Goal: Transaction & Acquisition: Purchase product/service

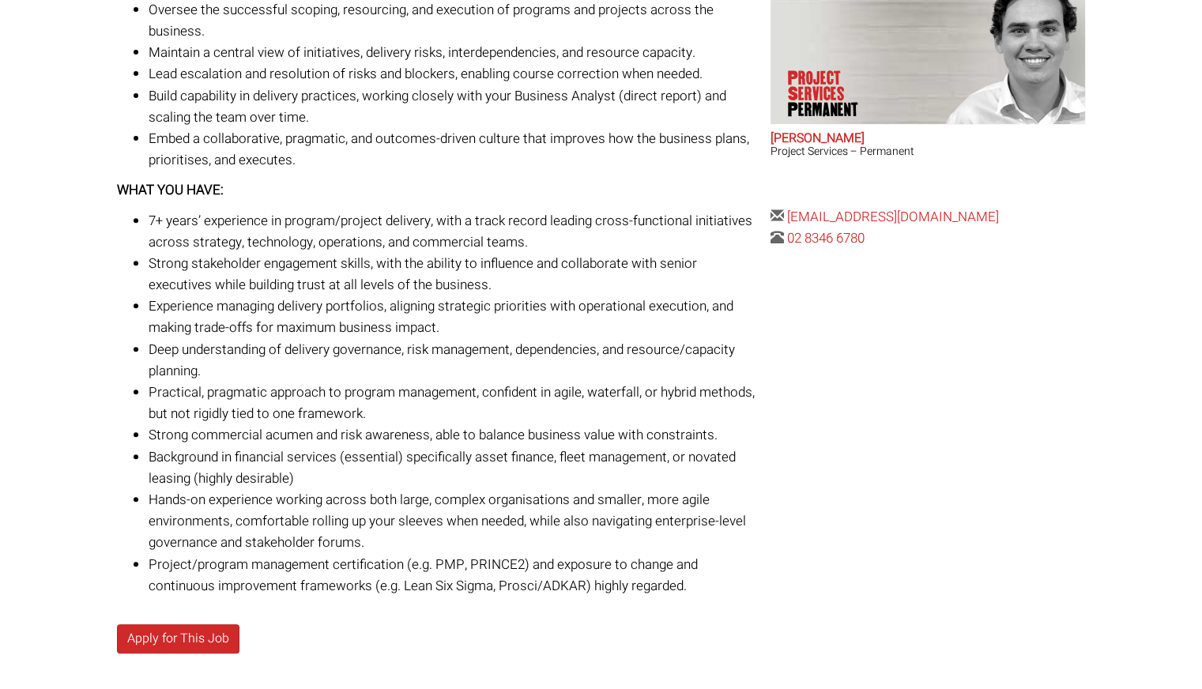
scroll to position [587, 0]
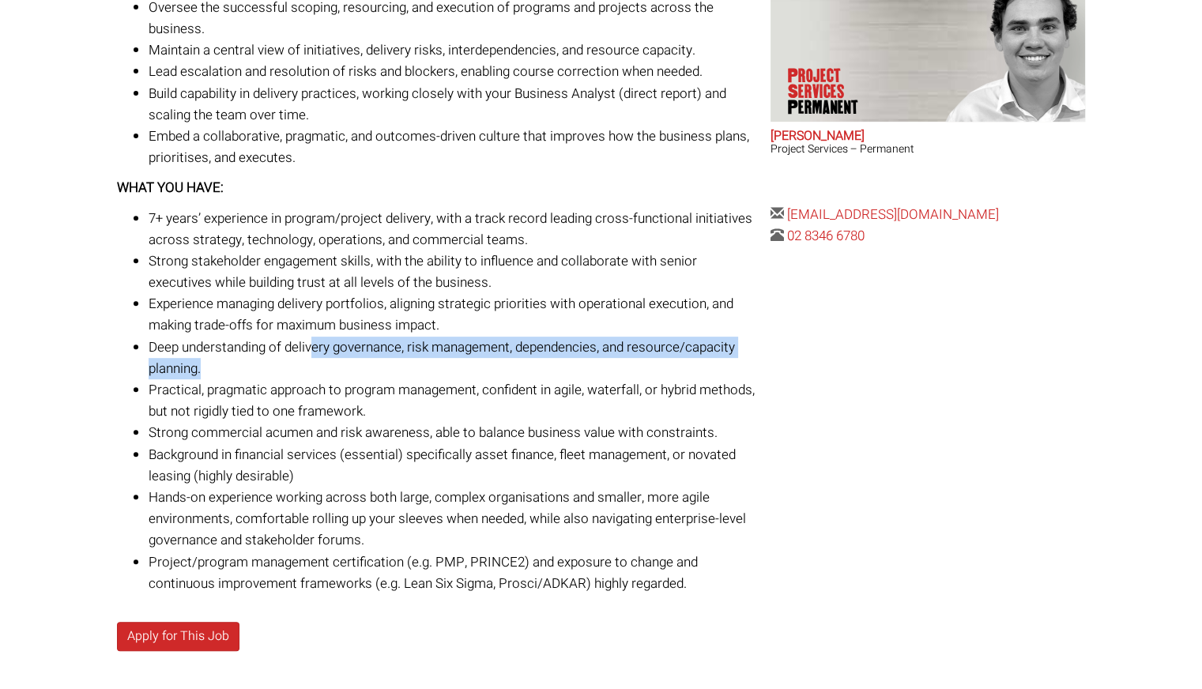
click at [315, 360] on li "Deep understanding of delivery governance, risk management, dependencies, and r…" at bounding box center [454, 358] width 610 height 43
click at [318, 363] on li "Deep understanding of delivery governance, risk management, dependencies, and r…" at bounding box center [454, 358] width 610 height 43
click at [318, 376] on li "Deep understanding of delivery governance, risk management, dependencies, and r…" at bounding box center [454, 358] width 610 height 43
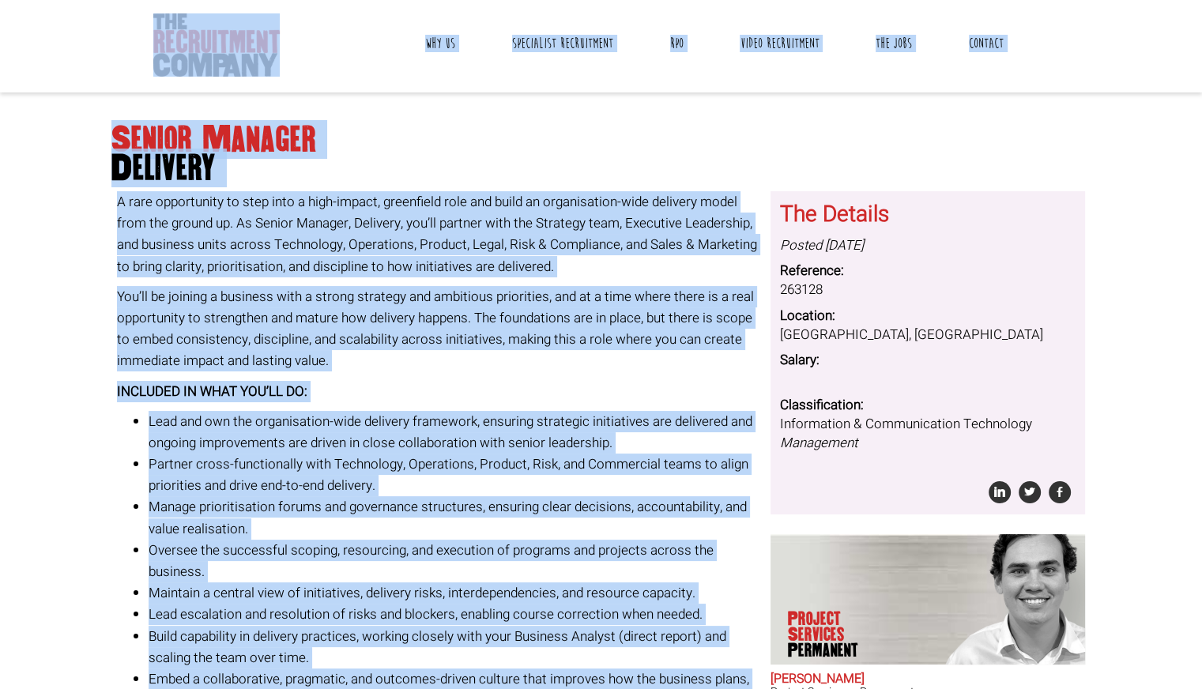
scroll to position [36, 0]
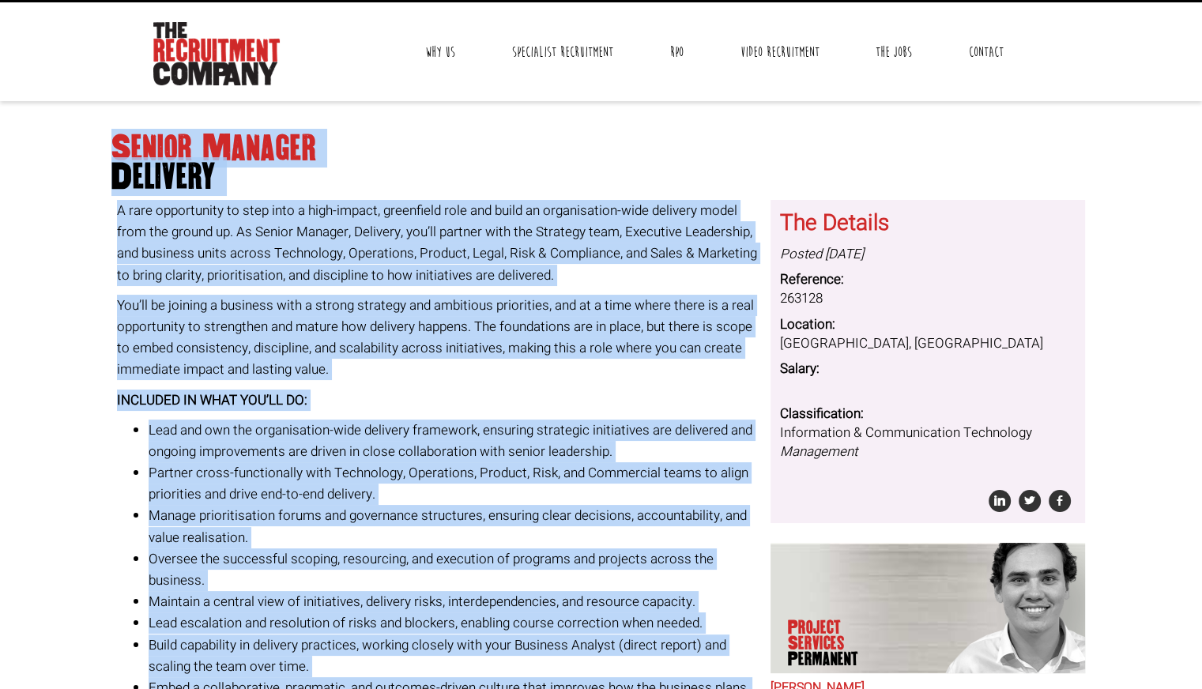
drag, startPoint x: 688, startPoint y: 454, endPoint x: 117, endPoint y: 145, distance: 648.9
click at [117, 145] on div "Senior Manager Delivery A rare opportunity to step into a high-impact, greenfie…" at bounding box center [601, 687] width 992 height 1141
copy div "Senior Manager Delivery A rare opportunity to step into a high-impact, greenfie…"
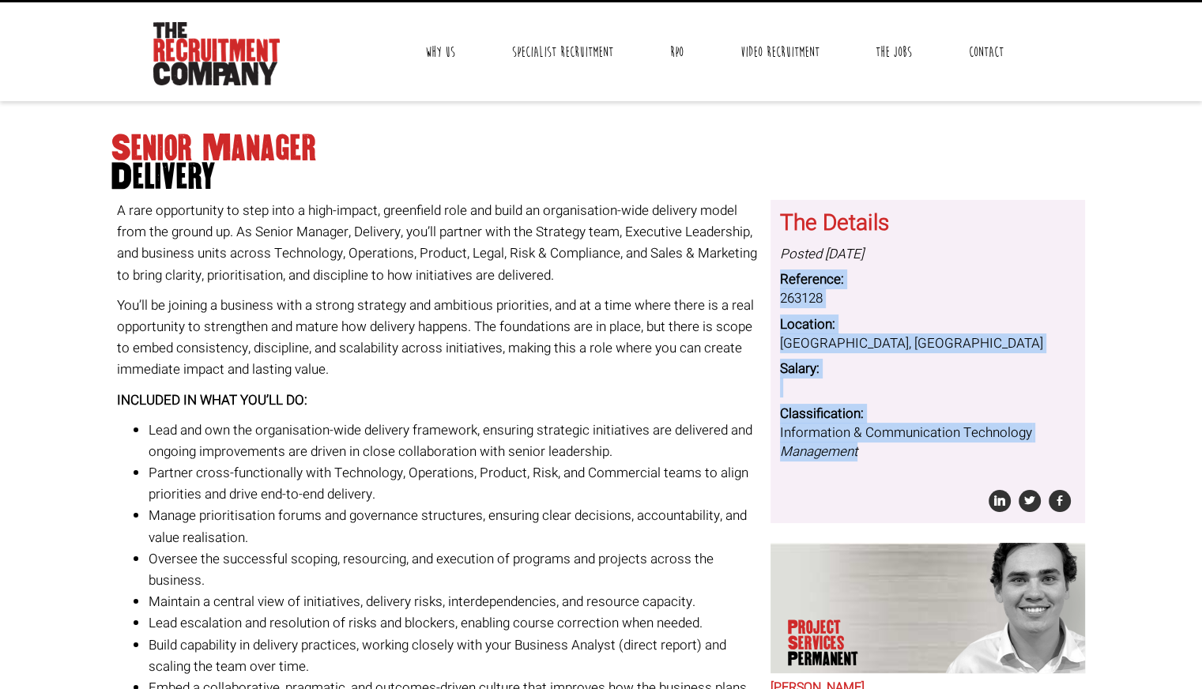
drag, startPoint x: 781, startPoint y: 277, endPoint x: 862, endPoint y: 455, distance: 196.3
click at [862, 455] on dl "Posted 2 days ago Reference: 263128 Location: Macquarie Park, New South Wales S…" at bounding box center [928, 353] width 296 height 217
click at [832, 337] on dd "Macquarie Park, New South Wales" at bounding box center [928, 343] width 296 height 19
drag, startPoint x: 778, startPoint y: 279, endPoint x: 887, endPoint y: 459, distance: 211.0
click at [887, 459] on div "The Details Posted 2 days ago Reference: 263128 Location: Macquarie Park, New S…" at bounding box center [927, 361] width 315 height 323
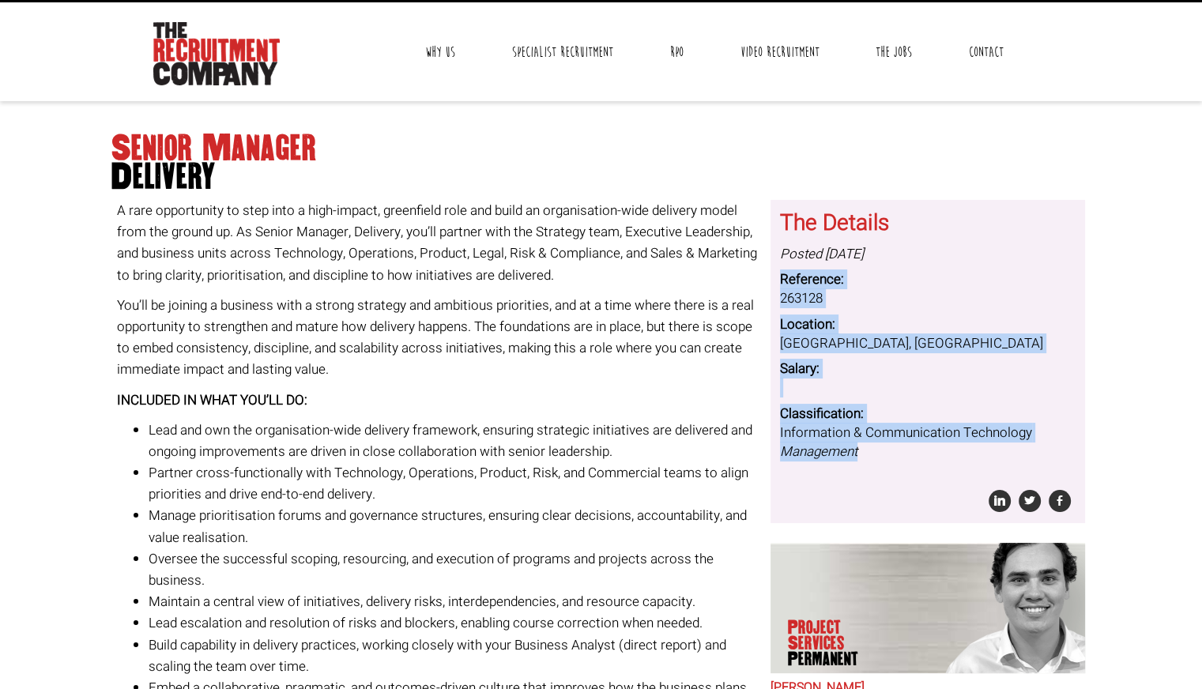
copy dl "Reference: 263128 Location: Macquarie Park, New South Wales Salary: Classificat…"
click at [1050, 379] on dd at bounding box center [928, 388] width 296 height 19
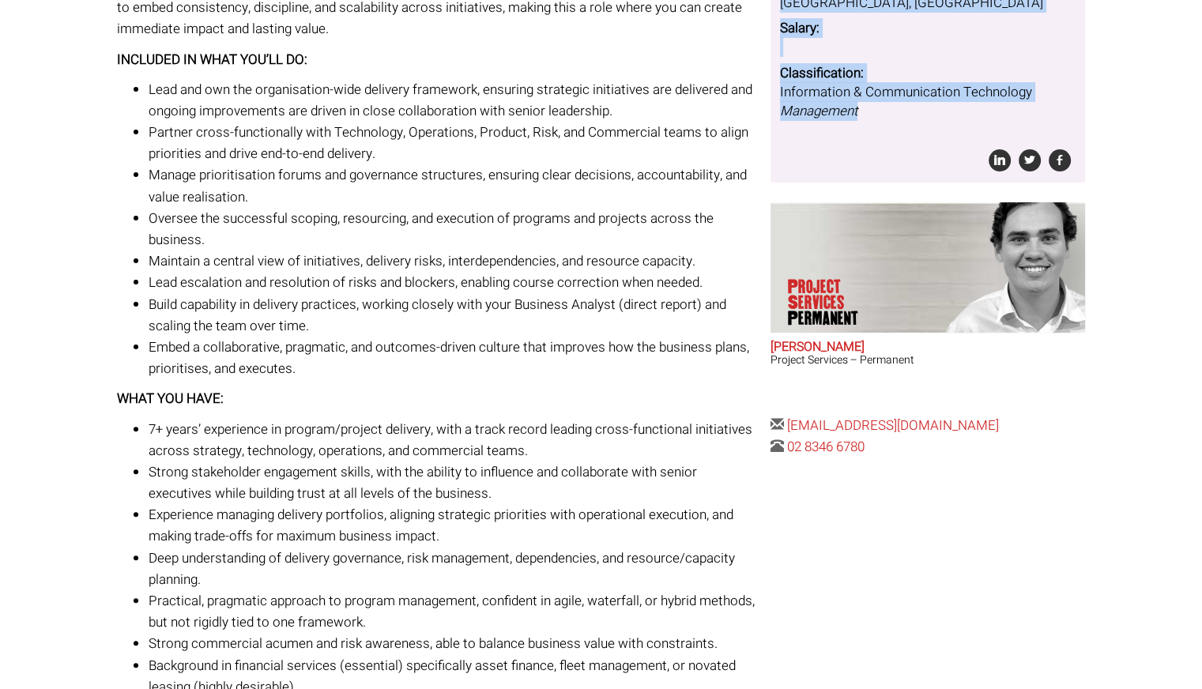
scroll to position [384, 0]
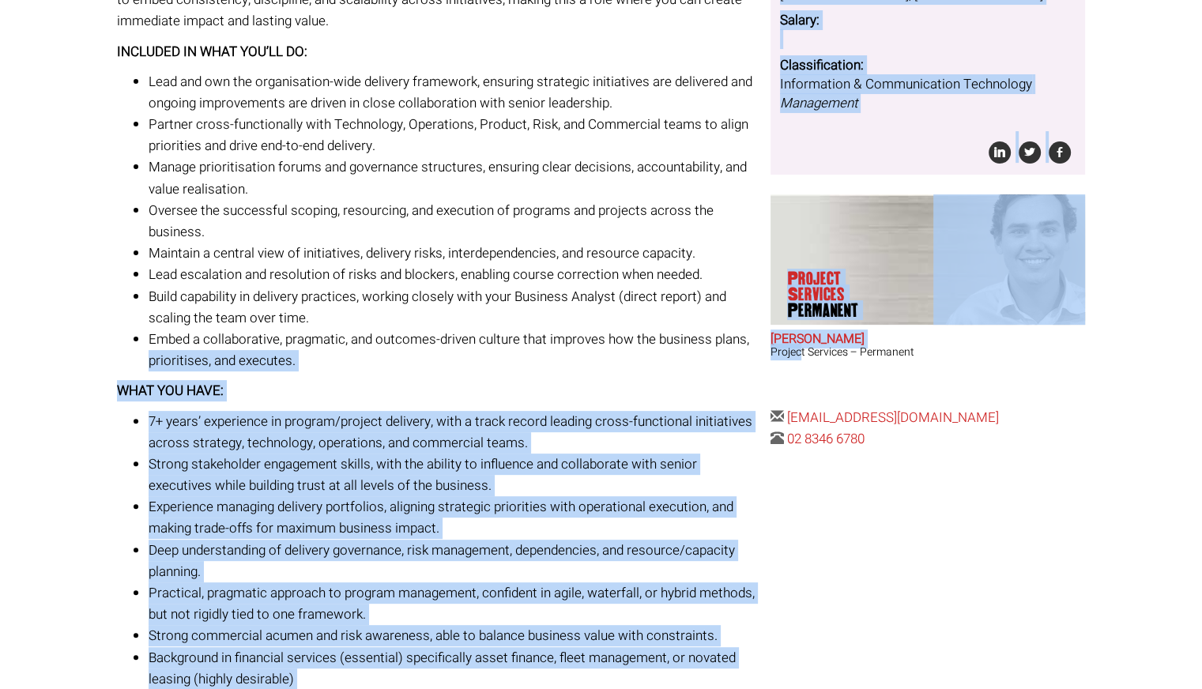
drag, startPoint x: 760, startPoint y: 330, endPoint x: 800, endPoint y: 356, distance: 47.3
click at [800, 356] on div "Senior Manager Delivery A rare opportunity to step into a high-impact, greenfie…" at bounding box center [601, 338] width 992 height 1141
click at [837, 382] on article "Project Services Permanent Sam McKay Project Services – Permanent" at bounding box center [927, 298] width 315 height 209
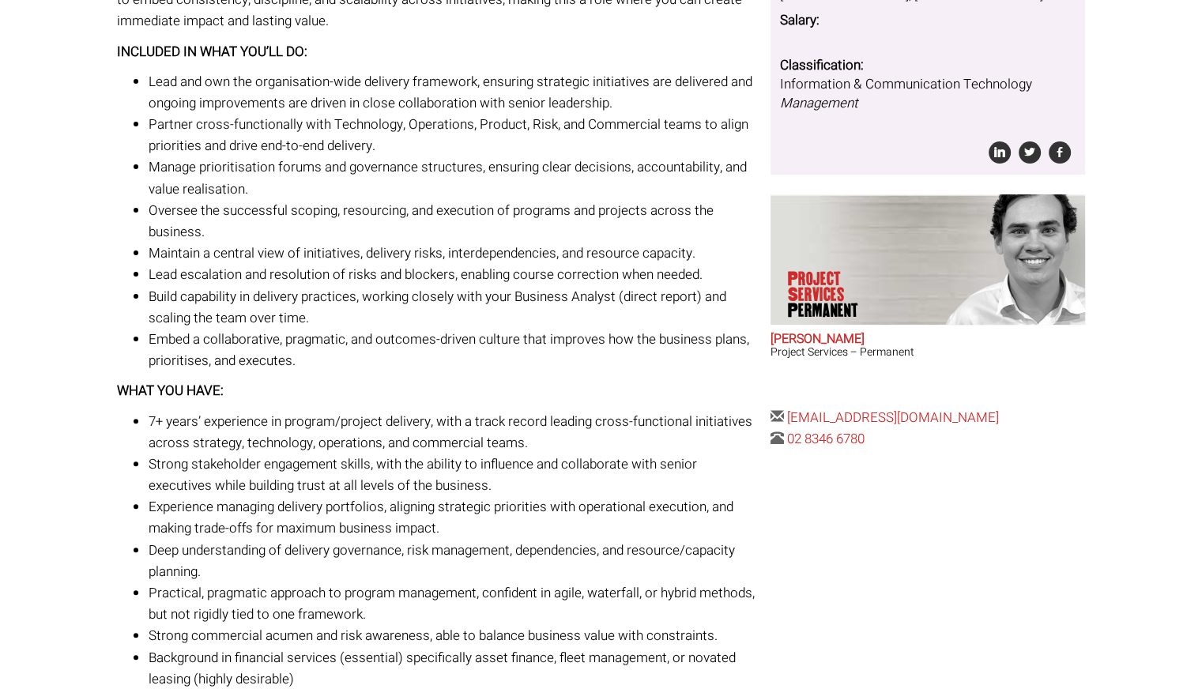
click at [1077, 443] on div "The Details Posted 2 days ago Reference: 263128 Location: Macquarie Park, New S…" at bounding box center [927, 150] width 326 height 598
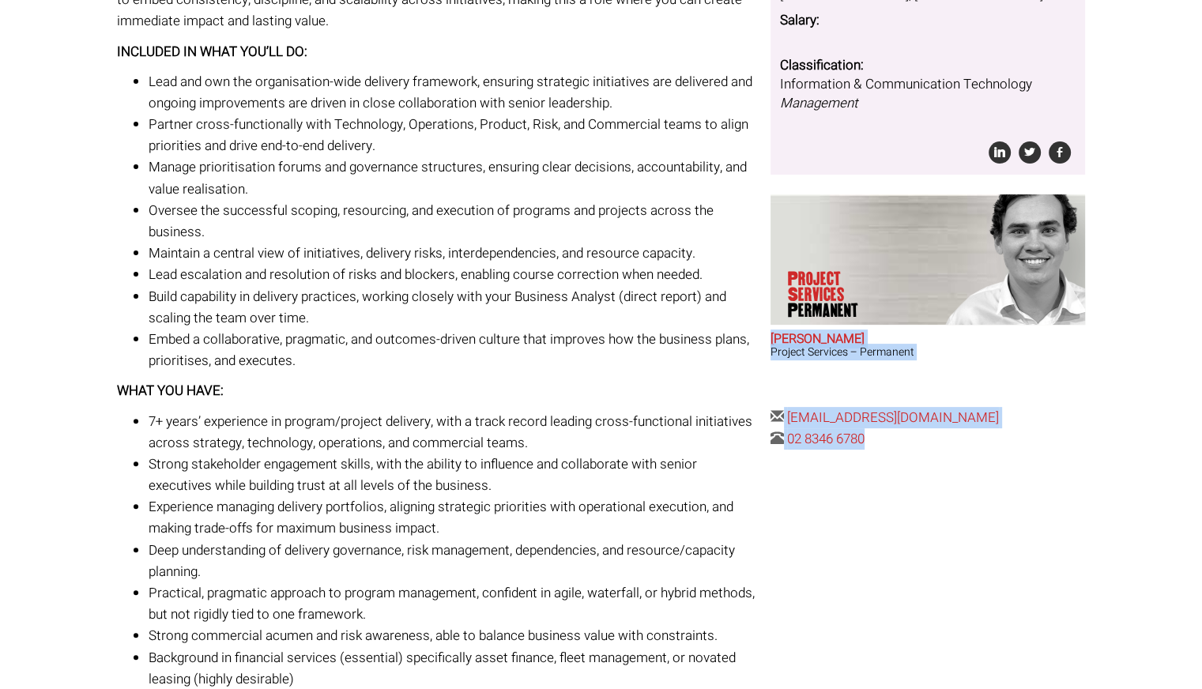
drag, startPoint x: 891, startPoint y: 449, endPoint x: 770, endPoint y: 332, distance: 168.8
click at [770, 332] on div "The Details Posted 2 days ago Reference: 263128 Location: Macquarie Park, New S…" at bounding box center [927, 150] width 326 height 598
copy div "Sam McKay Project Services – Permanent samm@therecruitmentcompany.com 02 8346 6…"
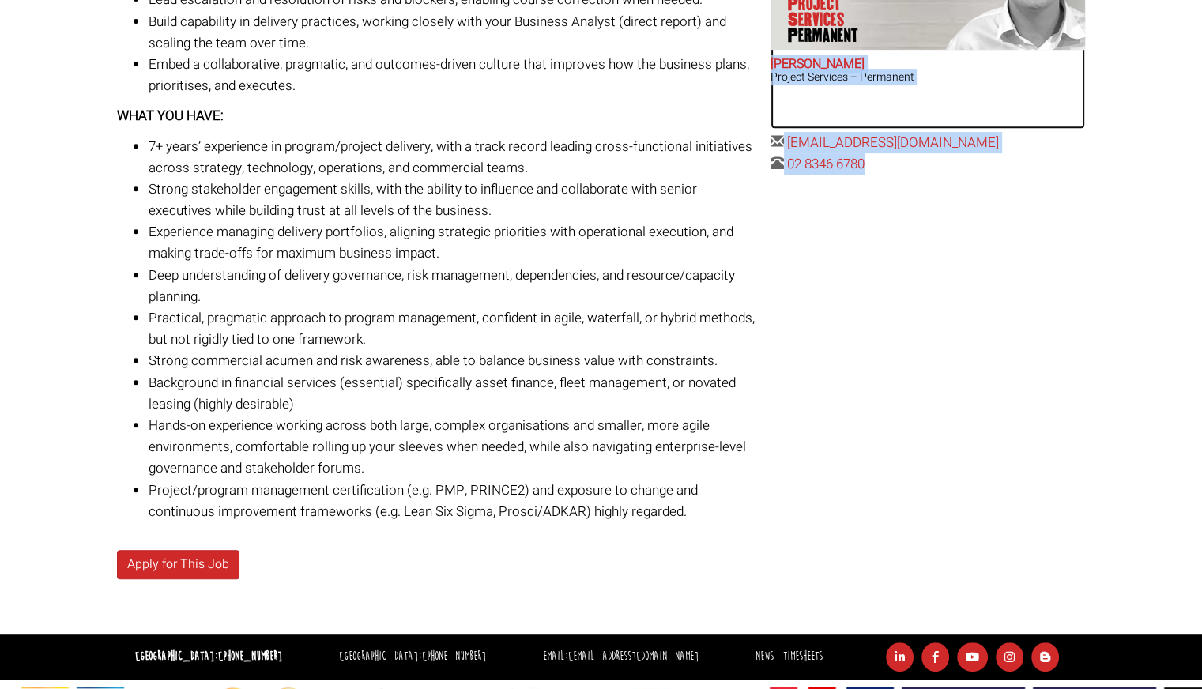
scroll to position [661, 0]
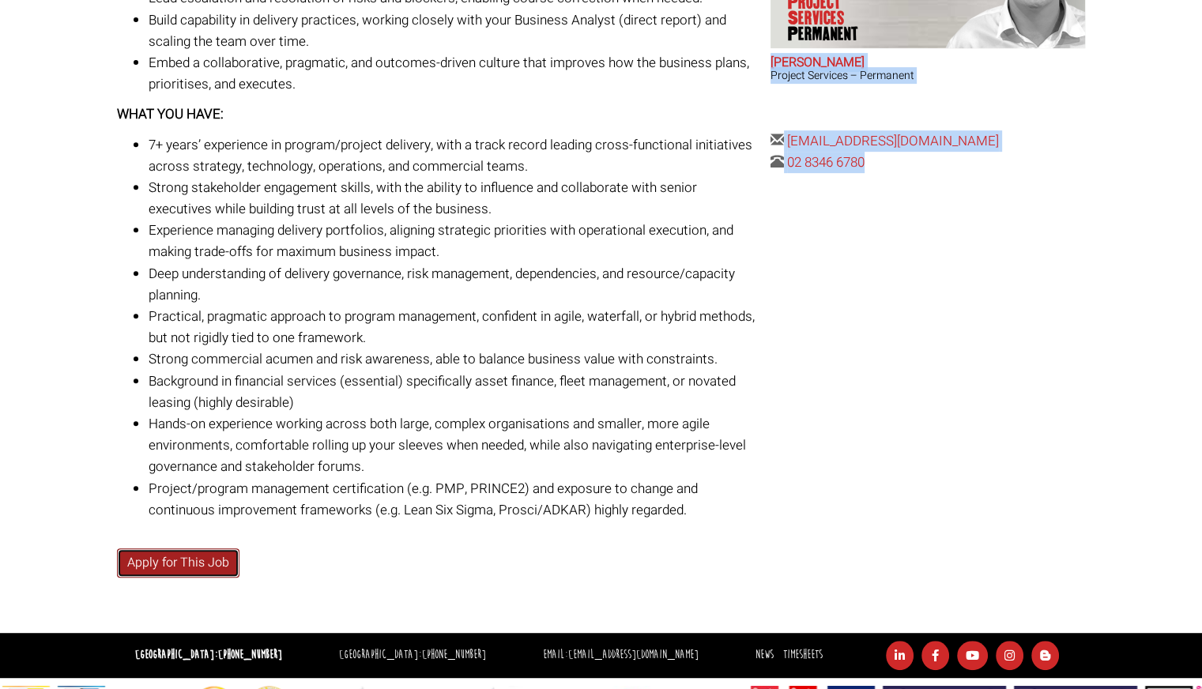
click at [160, 558] on link "Apply for This Job" at bounding box center [178, 562] width 122 height 29
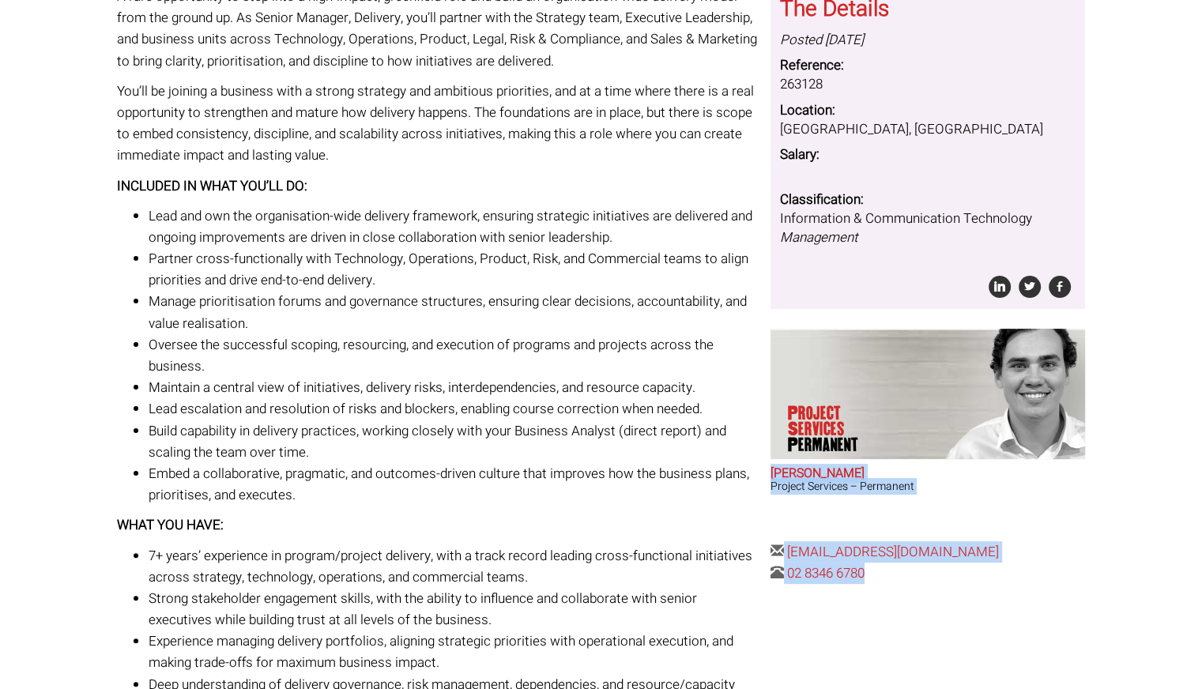
scroll to position [0, 0]
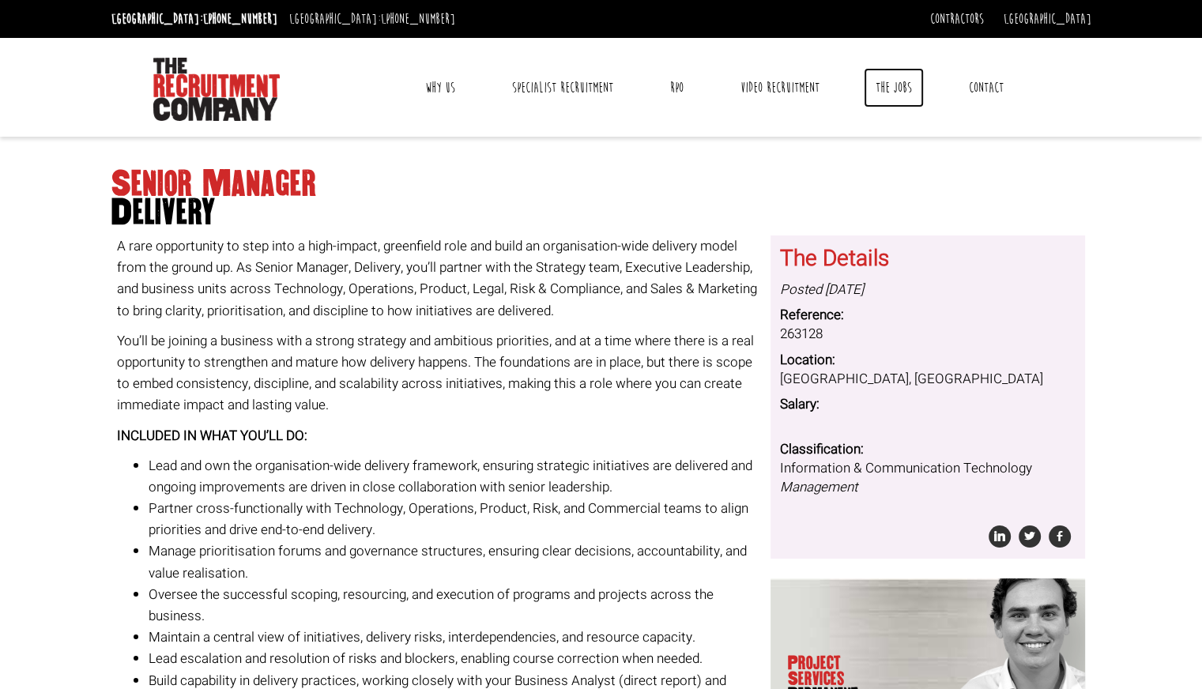
click at [895, 90] on link "The Jobs" at bounding box center [894, 88] width 60 height 40
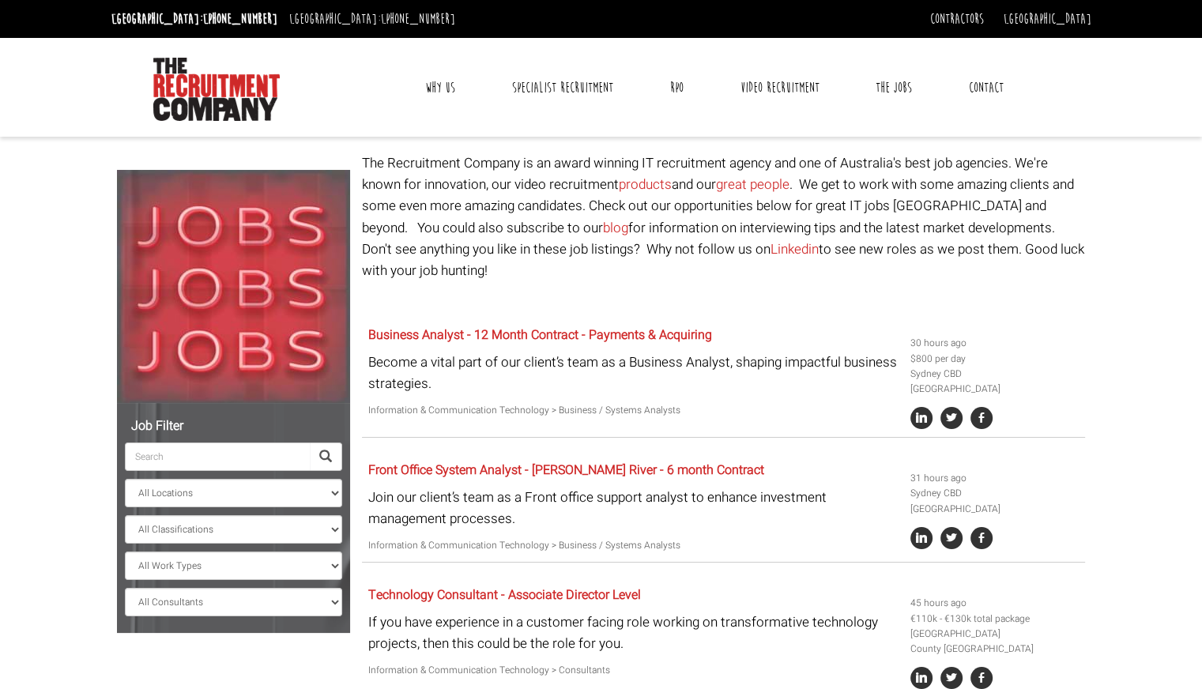
click at [249, 465] on input "search" at bounding box center [217, 457] width 185 height 28
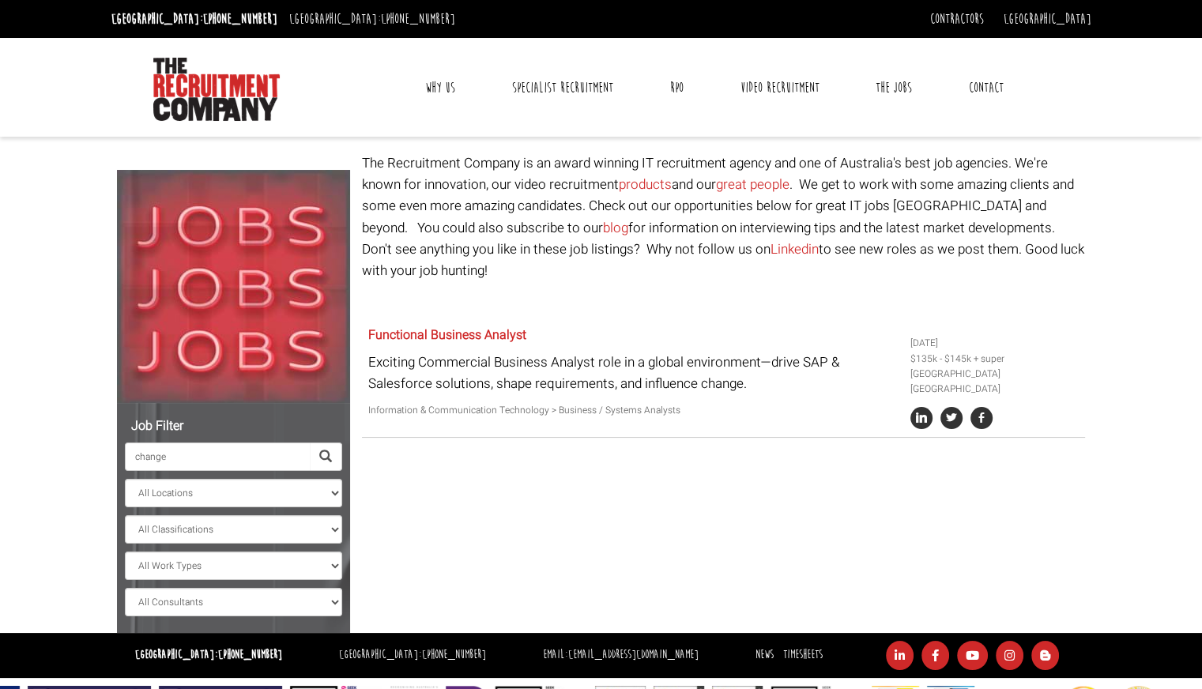
type input "change"
click at [259, 499] on select "All Locations [GEOGRAPHIC_DATA] [GEOGRAPHIC_DATA] [GEOGRAPHIC_DATA] [GEOGRAPHIC…" at bounding box center [233, 493] width 217 height 28
select select "Sydney CBD"
click at [125, 479] on select "All Locations [GEOGRAPHIC_DATA] [GEOGRAPHIC_DATA] [GEOGRAPHIC_DATA] [GEOGRAPHIC…" at bounding box center [233, 493] width 217 height 28
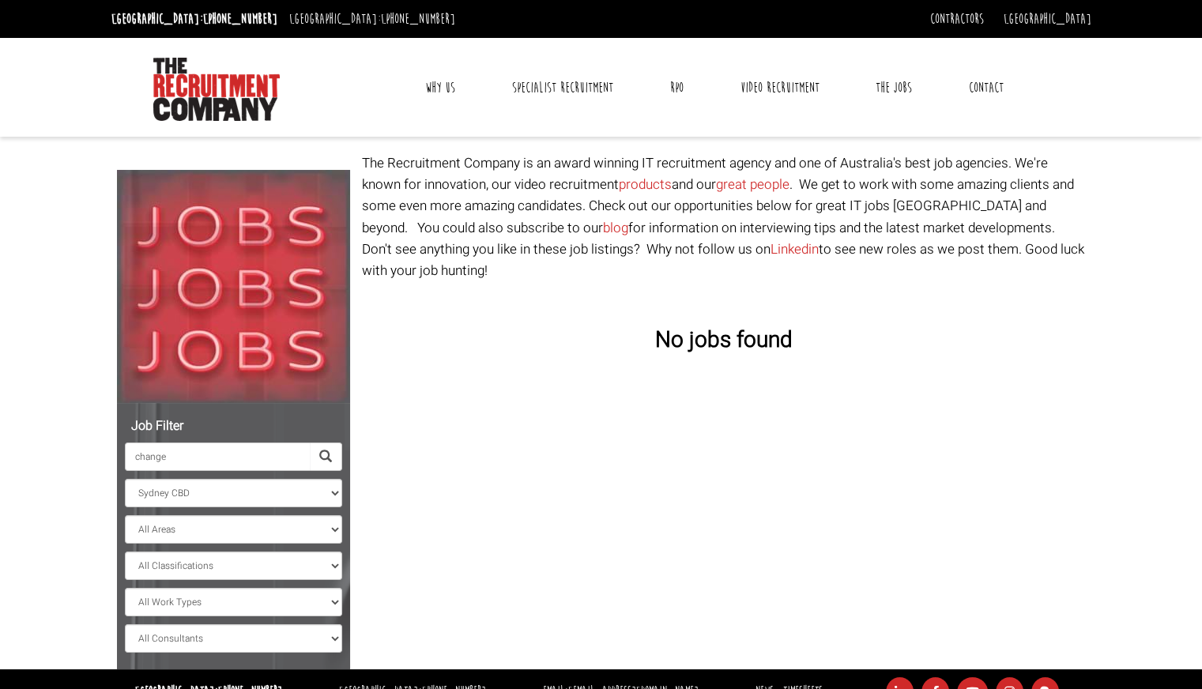
drag, startPoint x: 259, startPoint y: 453, endPoint x: 0, endPoint y: 459, distance: 259.3
click at [0, 459] on body "[GEOGRAPHIC_DATA]: [PHONE_NUMBER] [GEOGRAPHIC_DATA]: [PHONE_NUMBER] Contractors…" at bounding box center [601, 385] width 1202 height 770
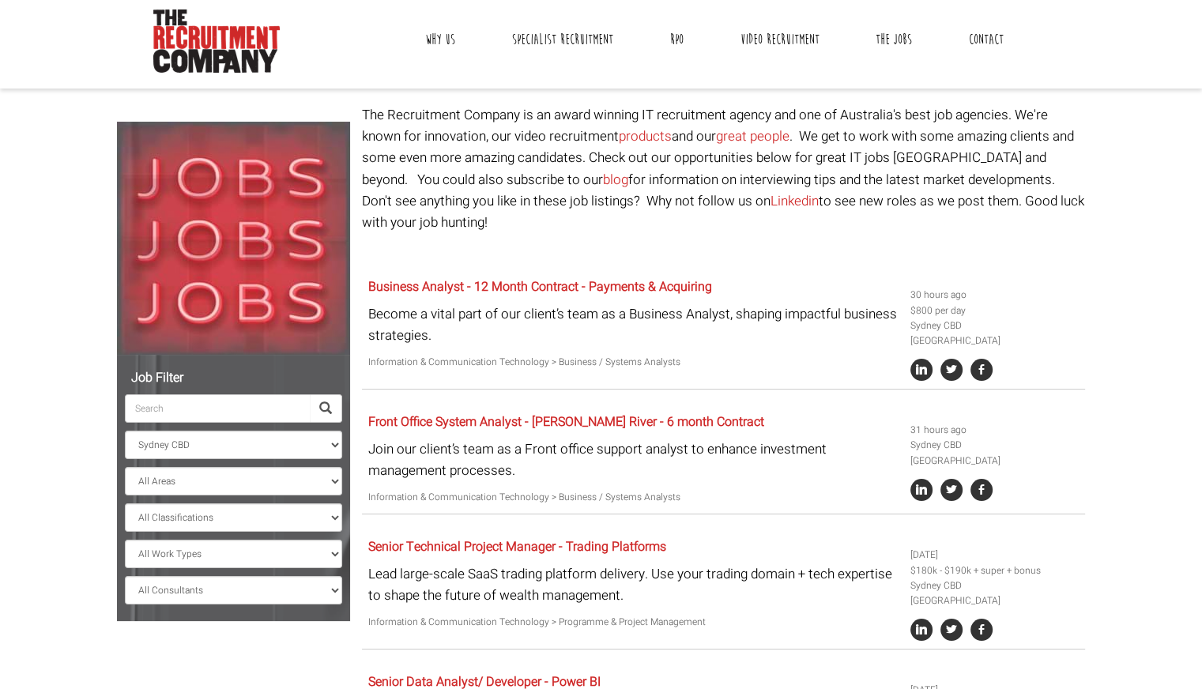
scroll to position [37, 0]
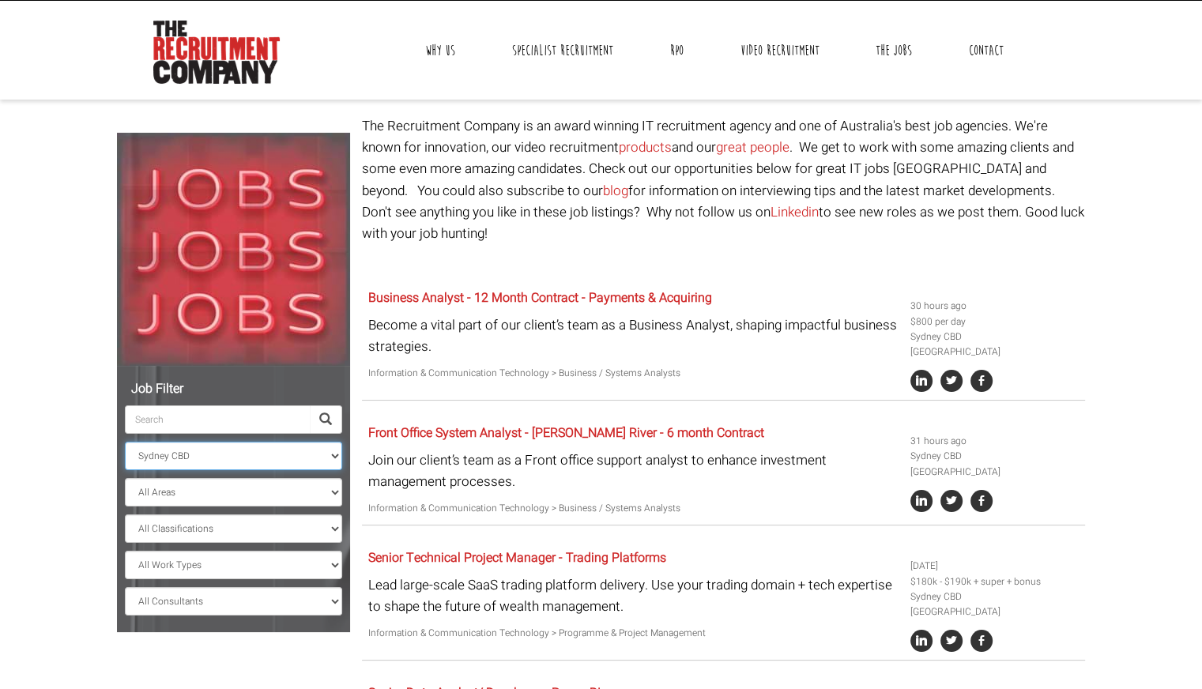
click at [331, 456] on select "All Locations [GEOGRAPHIC_DATA] [GEOGRAPHIC_DATA] [GEOGRAPHIC_DATA] [GEOGRAPHIC…" at bounding box center [233, 456] width 217 height 28
click at [125, 442] on select "All Locations [GEOGRAPHIC_DATA] [GEOGRAPHIC_DATA] [GEOGRAPHIC_DATA] [GEOGRAPHIC…" at bounding box center [233, 456] width 217 height 28
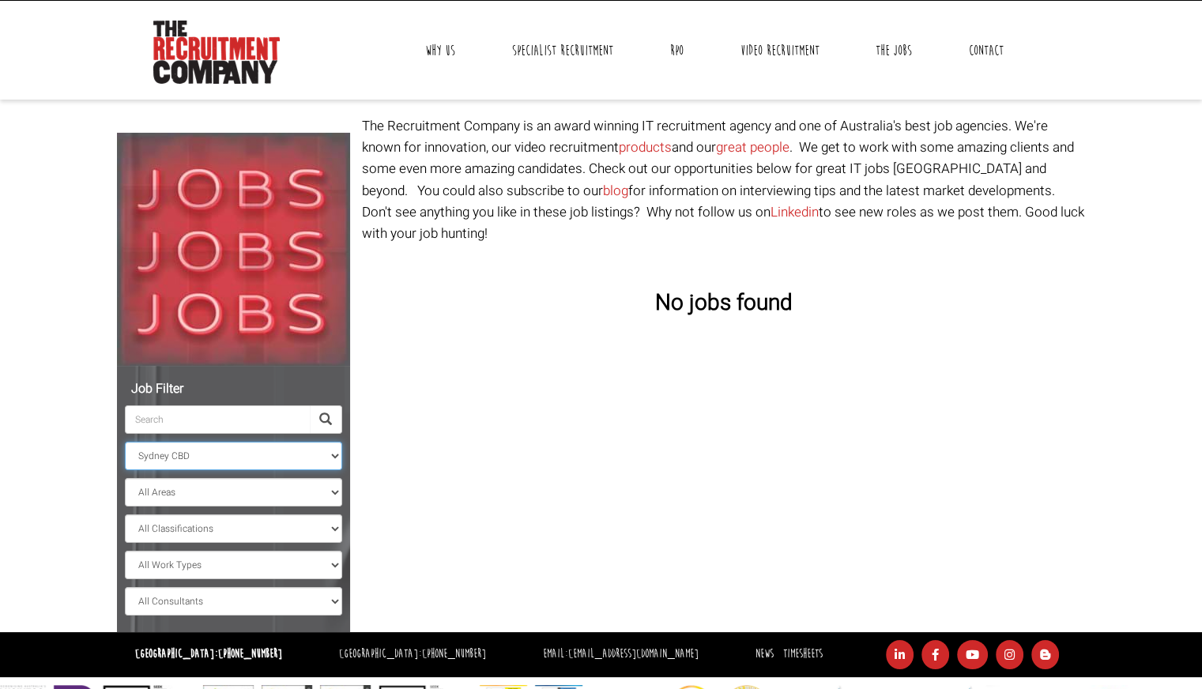
click at [271, 459] on select "All Locations [GEOGRAPHIC_DATA] [GEOGRAPHIC_DATA] [GEOGRAPHIC_DATA] [GEOGRAPHIC…" at bounding box center [233, 456] width 217 height 28
click at [125, 442] on select "All Locations [GEOGRAPHIC_DATA] [GEOGRAPHIC_DATA] [GEOGRAPHIC_DATA] [GEOGRAPHIC…" at bounding box center [233, 456] width 217 height 28
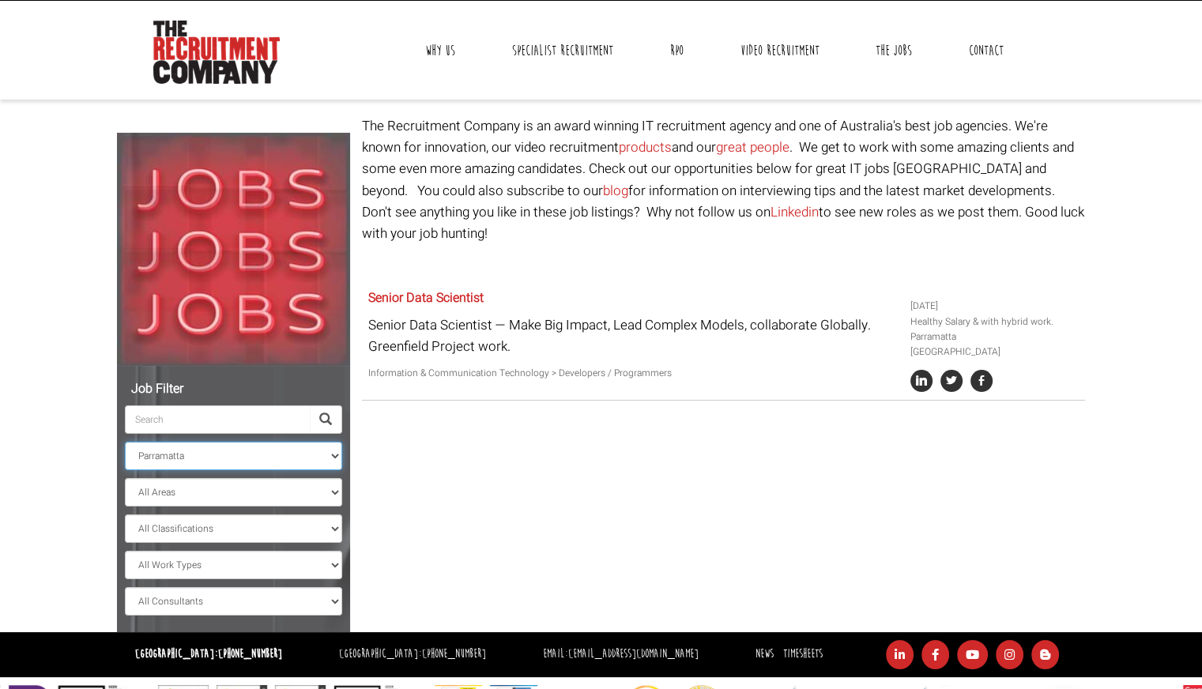
click at [329, 453] on select "All Locations [GEOGRAPHIC_DATA] [GEOGRAPHIC_DATA] [GEOGRAPHIC_DATA] [GEOGRAPHIC…" at bounding box center [233, 456] width 217 height 28
click at [125, 442] on select "All Locations [GEOGRAPHIC_DATA] [GEOGRAPHIC_DATA] [GEOGRAPHIC_DATA] [GEOGRAPHIC…" at bounding box center [233, 456] width 217 height 28
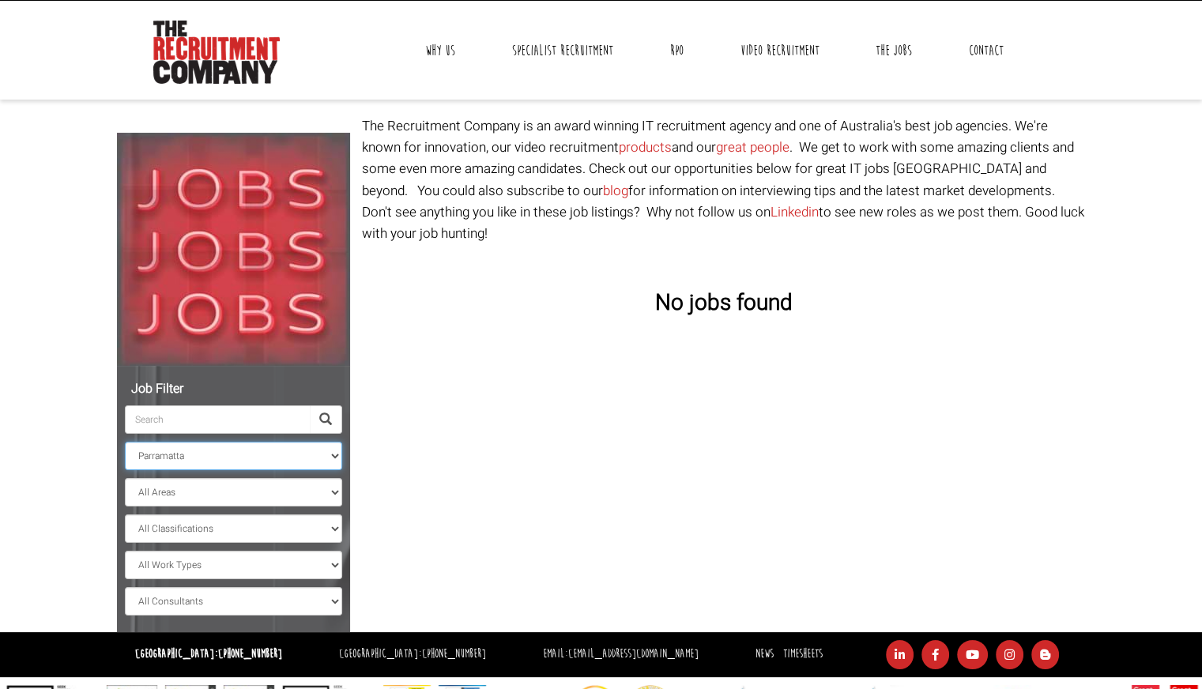
click at [263, 463] on select "All Locations [GEOGRAPHIC_DATA] [GEOGRAPHIC_DATA] [GEOGRAPHIC_DATA] [GEOGRAPHIC…" at bounding box center [233, 456] width 217 height 28
click at [125, 442] on select "All Locations [GEOGRAPHIC_DATA] [GEOGRAPHIC_DATA] [GEOGRAPHIC_DATA] [GEOGRAPHIC…" at bounding box center [233, 456] width 217 height 28
click at [262, 451] on select "All Locations [GEOGRAPHIC_DATA] [GEOGRAPHIC_DATA] [GEOGRAPHIC_DATA] [GEOGRAPHIC…" at bounding box center [233, 456] width 217 height 28
select select "[GEOGRAPHIC_DATA]"
click at [125, 442] on select "All Locations [GEOGRAPHIC_DATA] [GEOGRAPHIC_DATA] [GEOGRAPHIC_DATA] [GEOGRAPHIC…" at bounding box center [233, 456] width 217 height 28
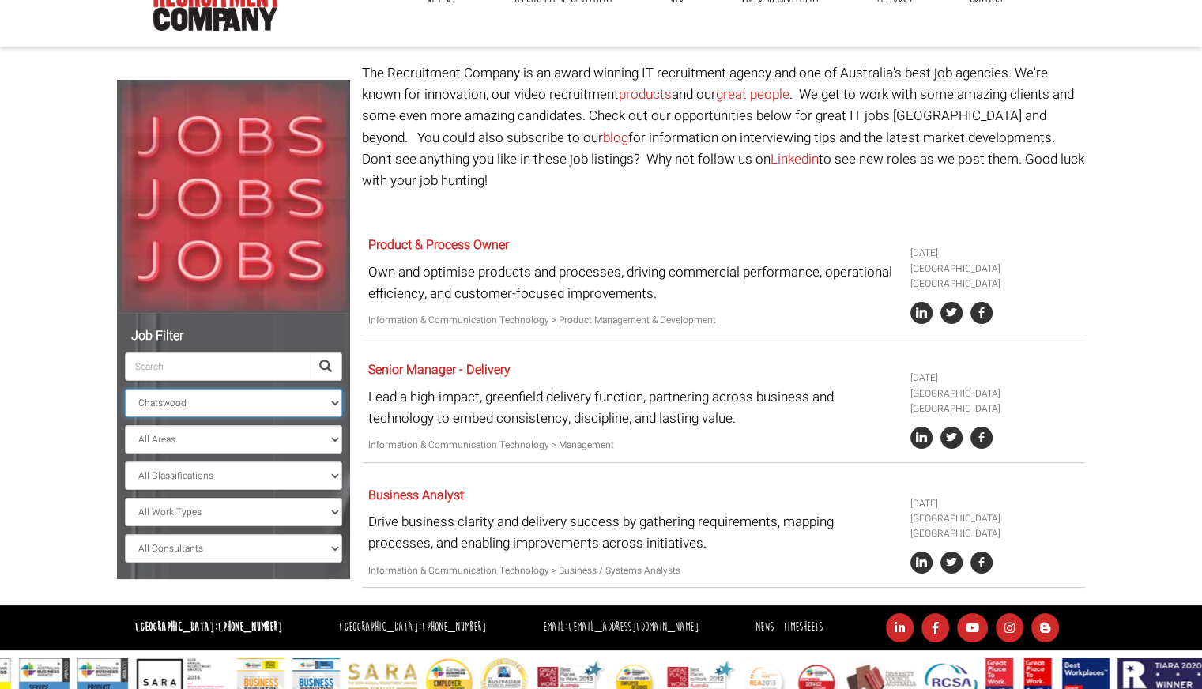
scroll to position [100, 0]
